Goal: Navigation & Orientation: Go to known website

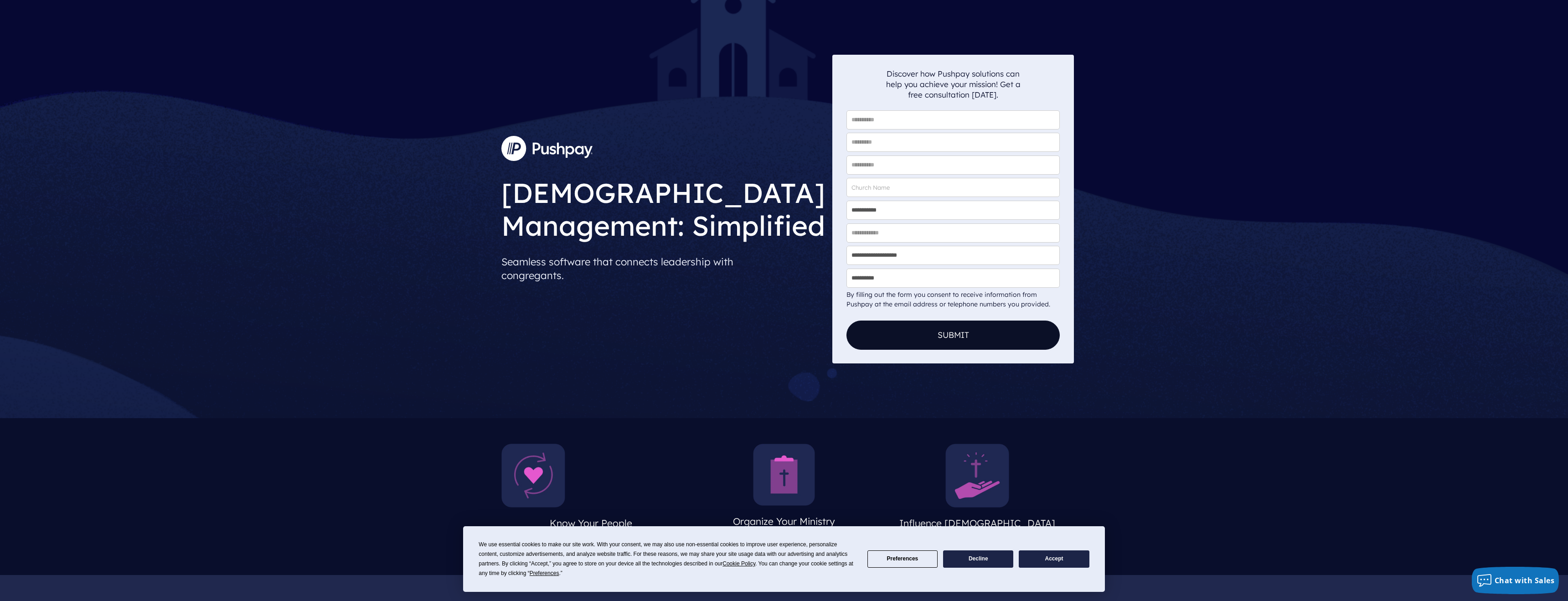
click at [1040, 560] on button "Accept" at bounding box center [1054, 559] width 70 height 18
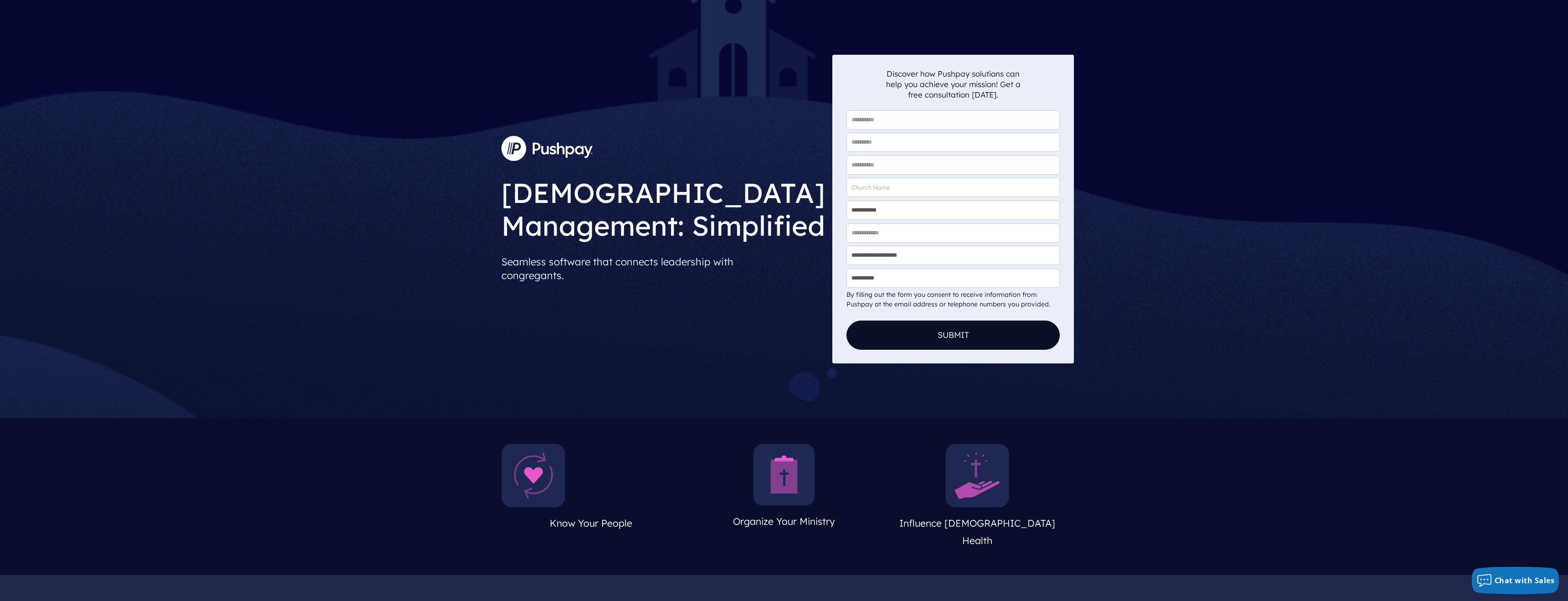
click at [561, 153] on img at bounding box center [547, 148] width 91 height 24
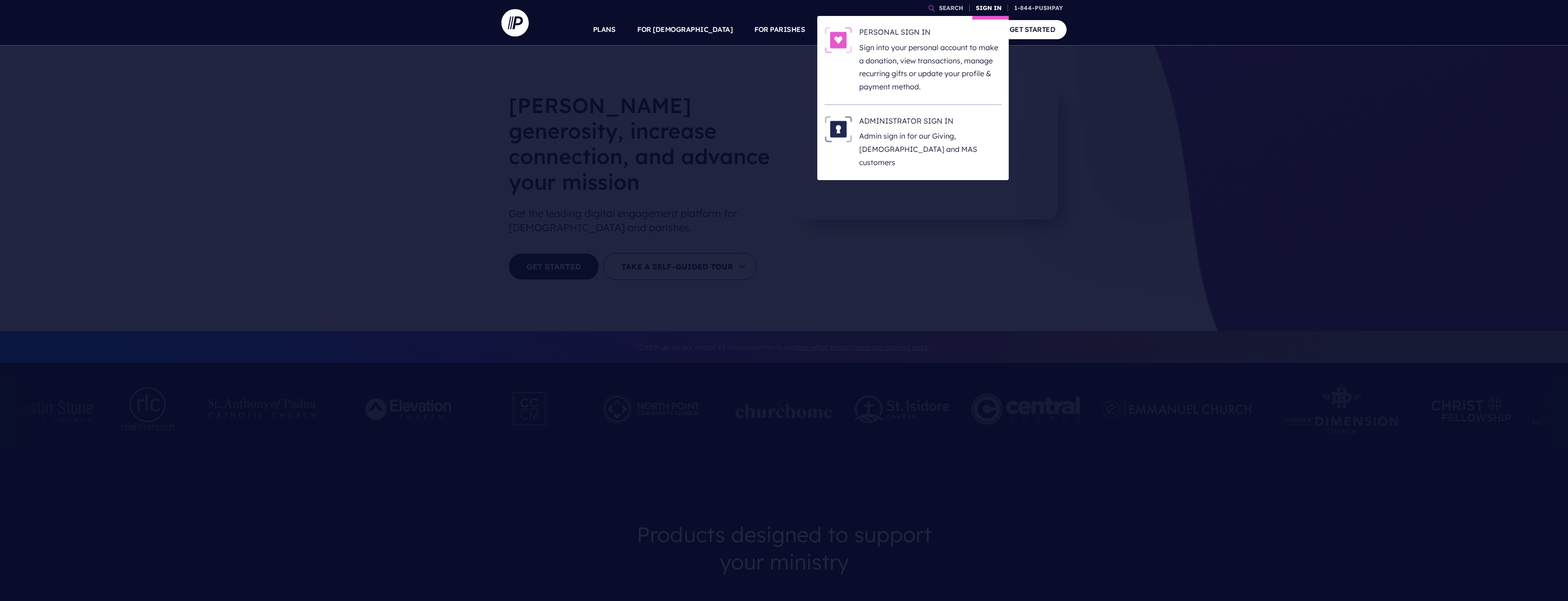
click at [996, 10] on link "SIGN IN" at bounding box center [989, 8] width 33 height 16
click at [915, 142] on p "Admin sign in for our Giving, [DEMOGRAPHIC_DATA] and MAS customers" at bounding box center [931, 149] width 142 height 39
